Goal: Find contact information: Find contact information

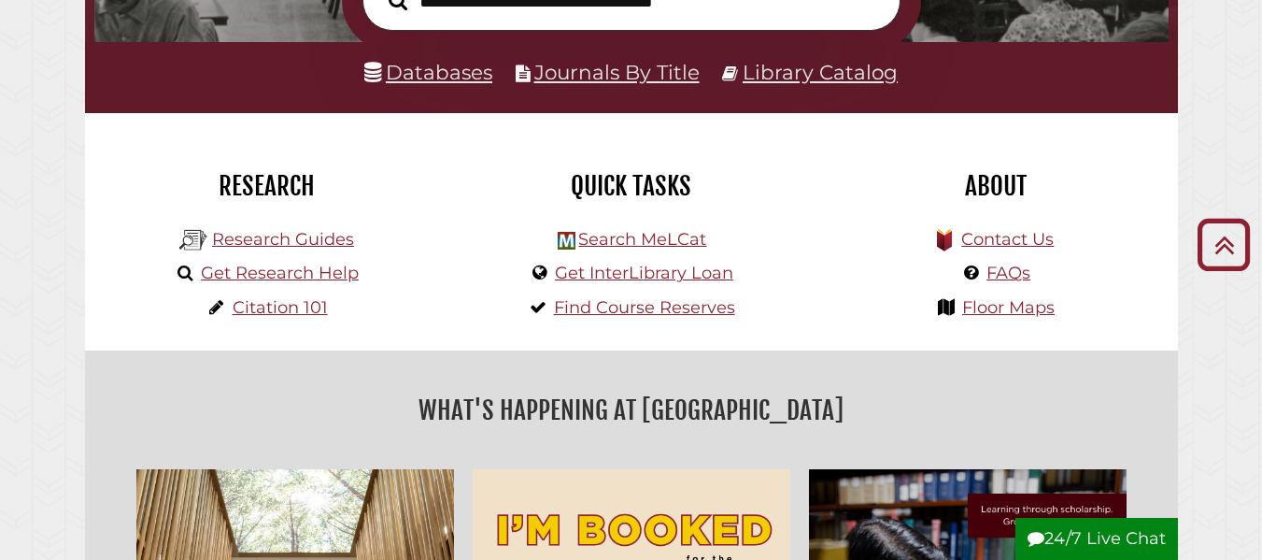
scroll to position [344, 0]
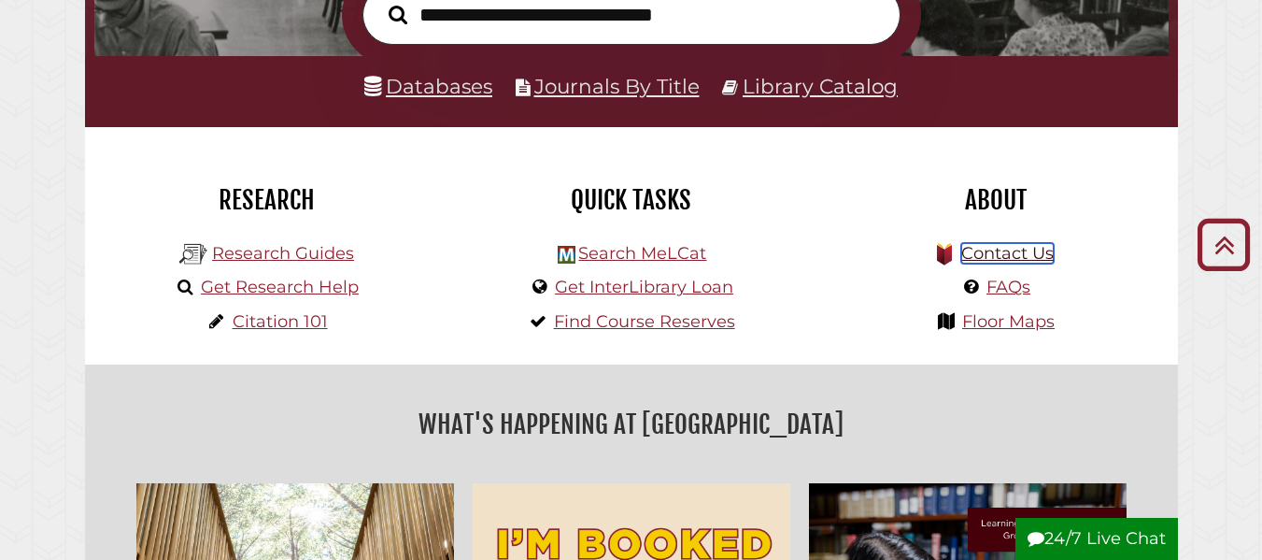
click at [981, 262] on link "Contact Us" at bounding box center [1008, 253] width 93 height 21
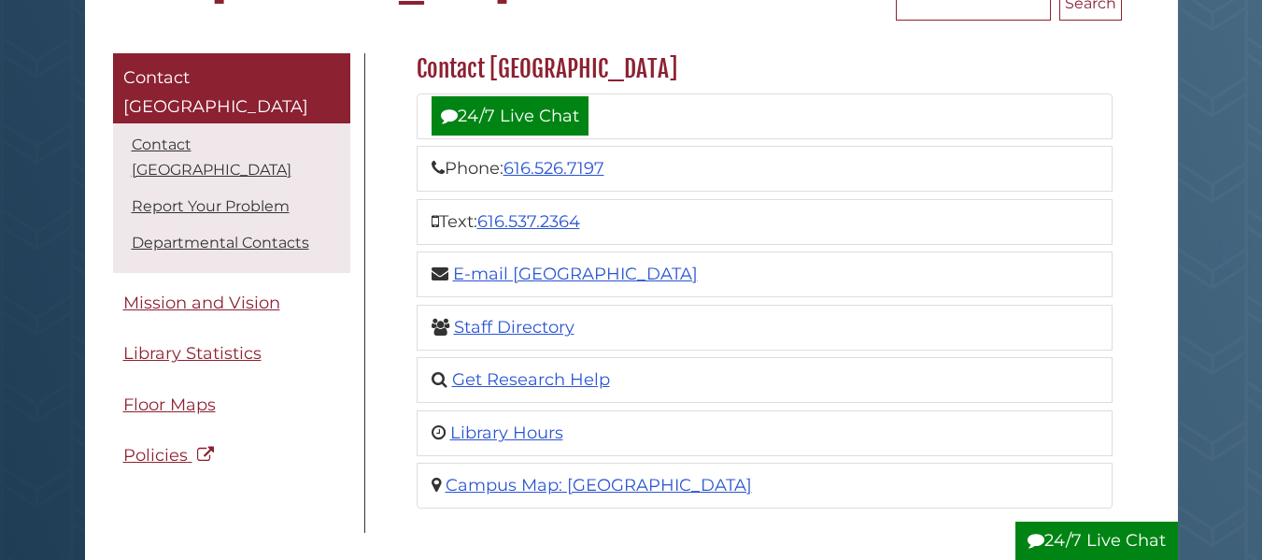
scroll to position [235, 0]
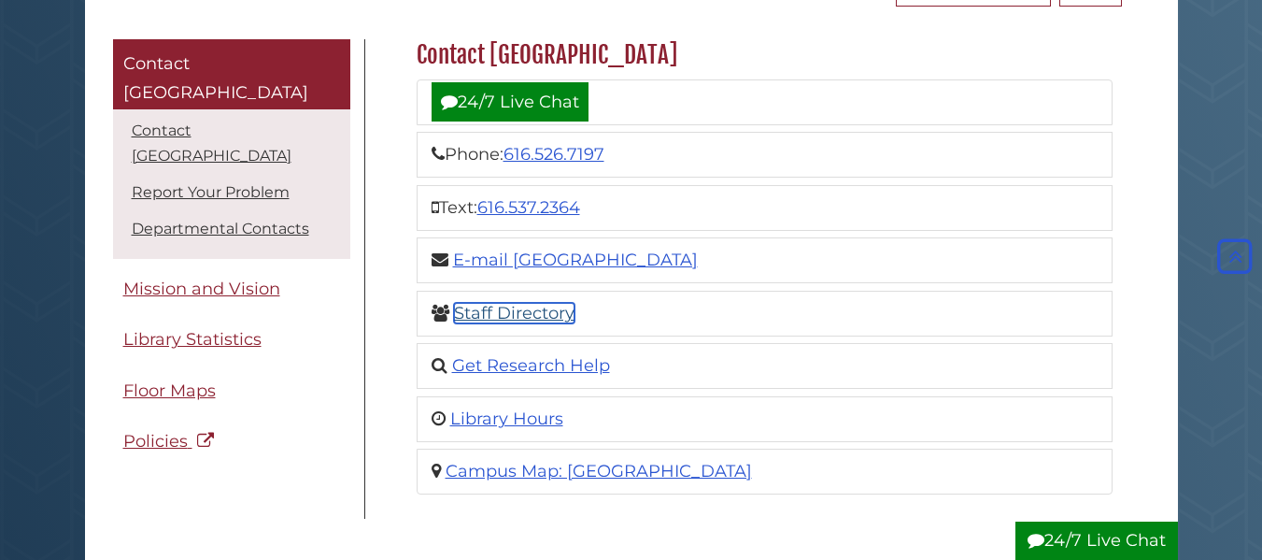
click at [500, 317] on link "Staff Directory" at bounding box center [514, 313] width 121 height 21
